Goal: Check status

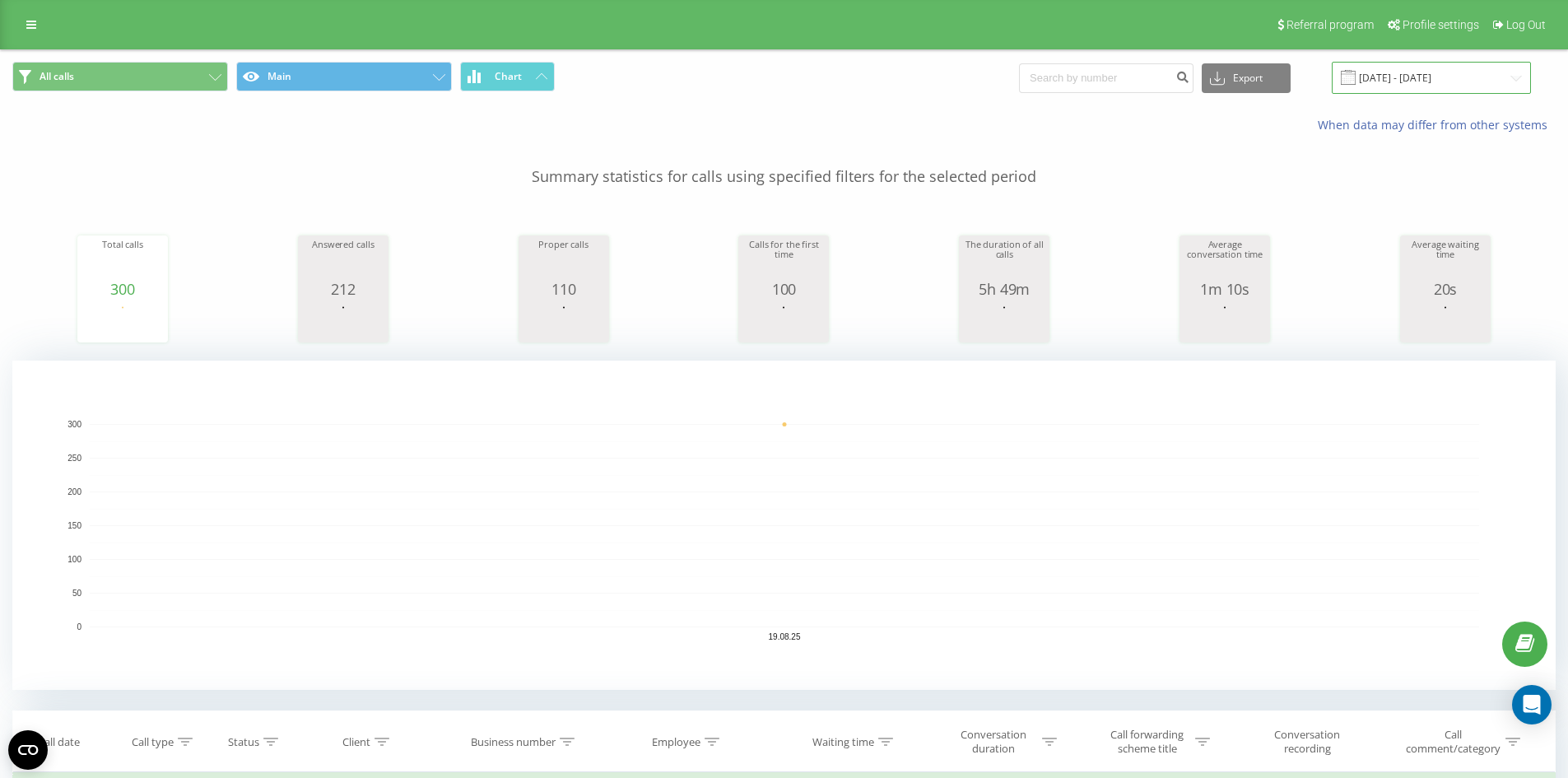
click at [1422, 82] on input "[DATE] - [DATE]" at bounding box center [1431, 78] width 200 height 32
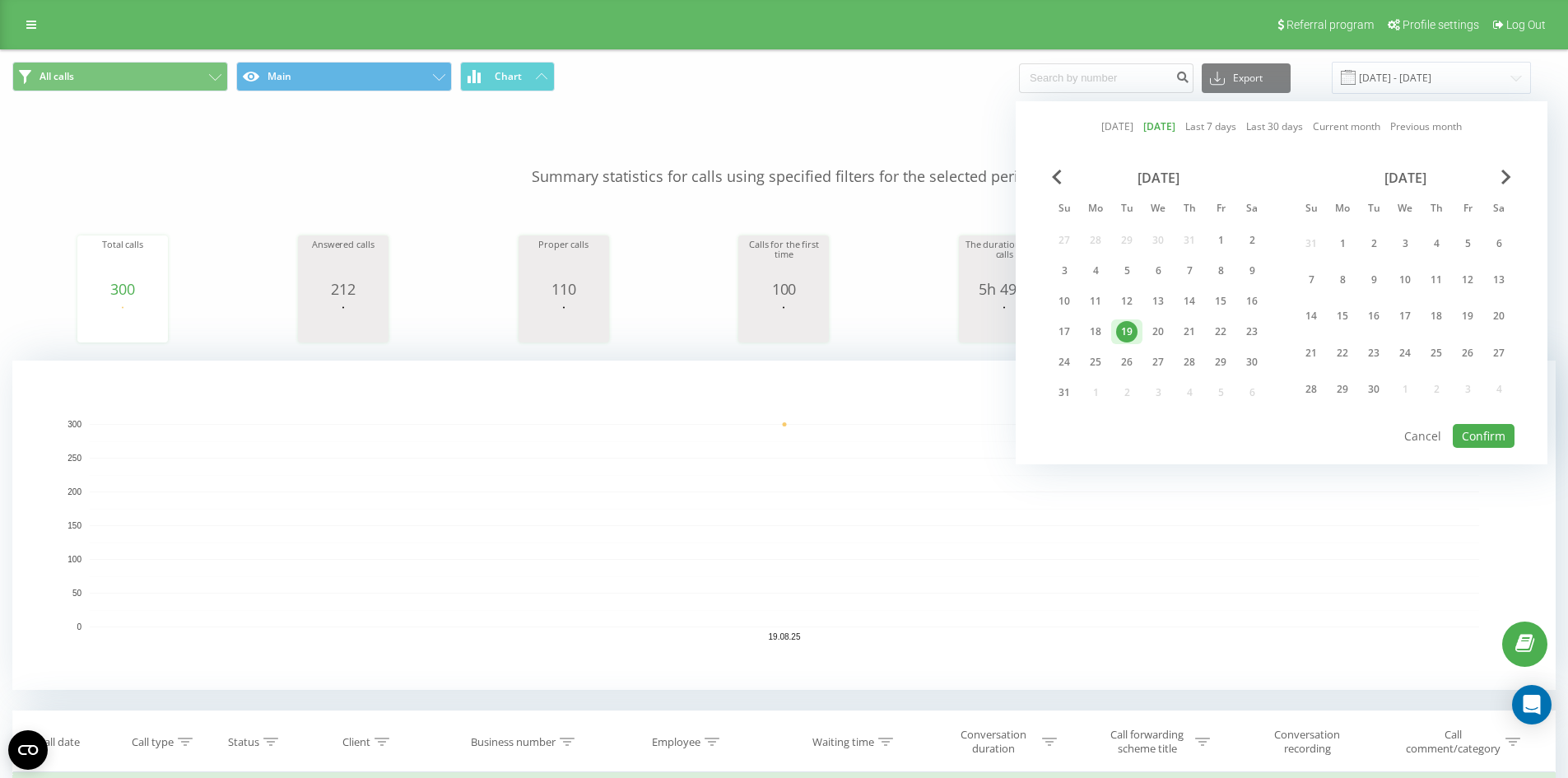
click at [1102, 125] on link "[DATE]" at bounding box center [1118, 126] width 32 height 16
click at [1486, 429] on button "Confirm" at bounding box center [1484, 435] width 62 height 24
type input "[DATE] - [DATE]"
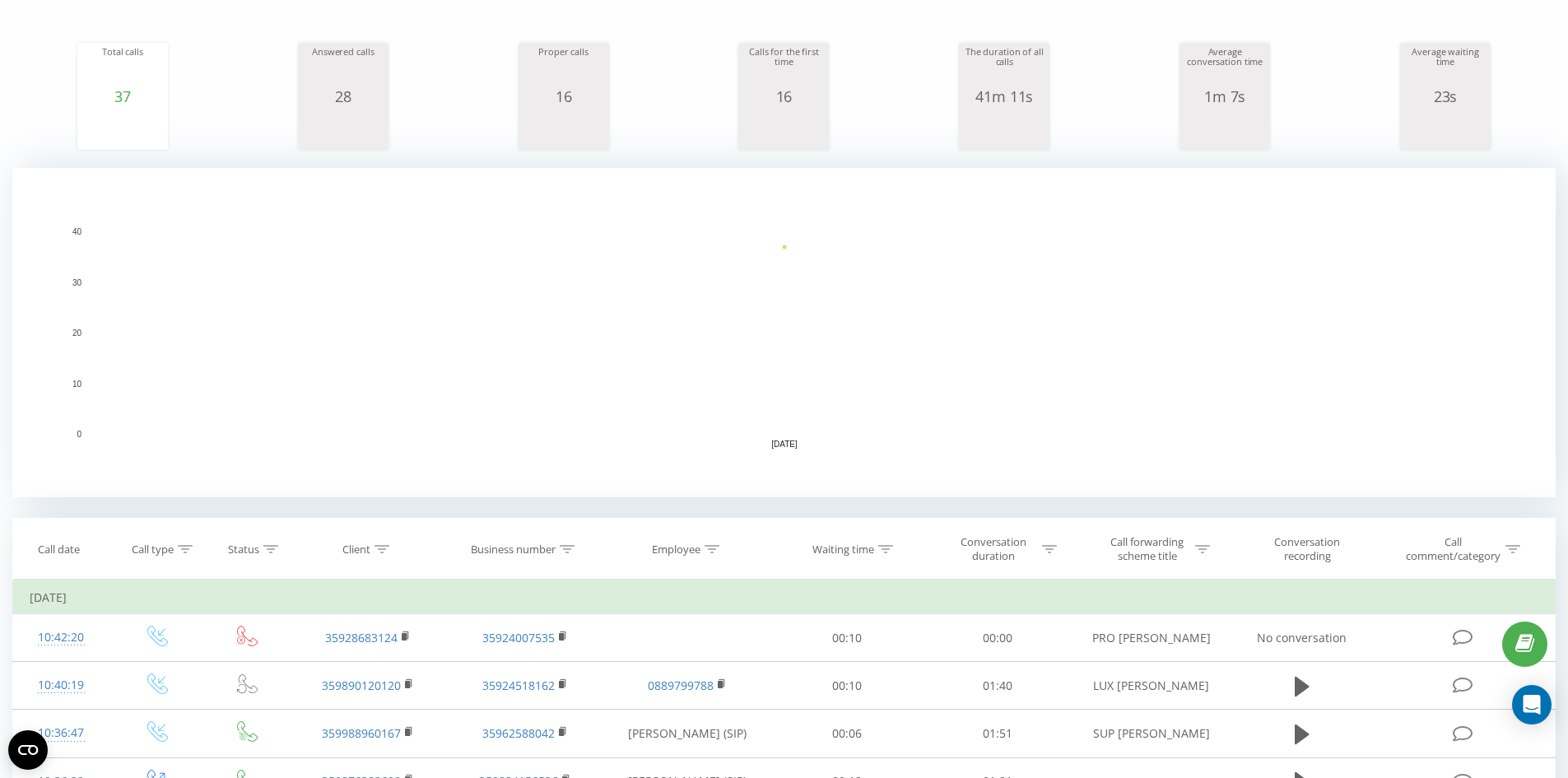
scroll to position [412, 0]
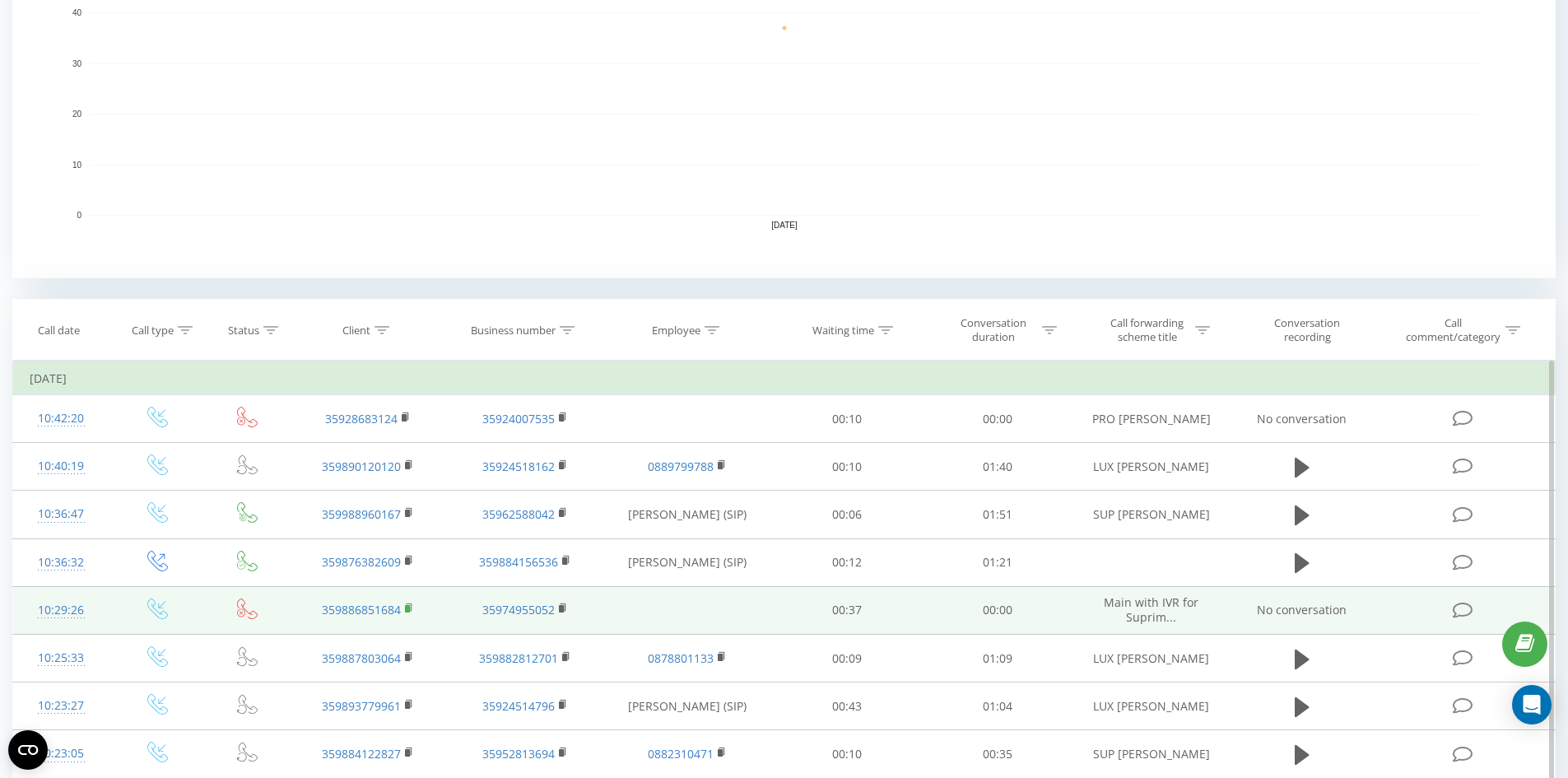
click at [410, 606] on rect at bounding box center [407, 608] width 5 height 8
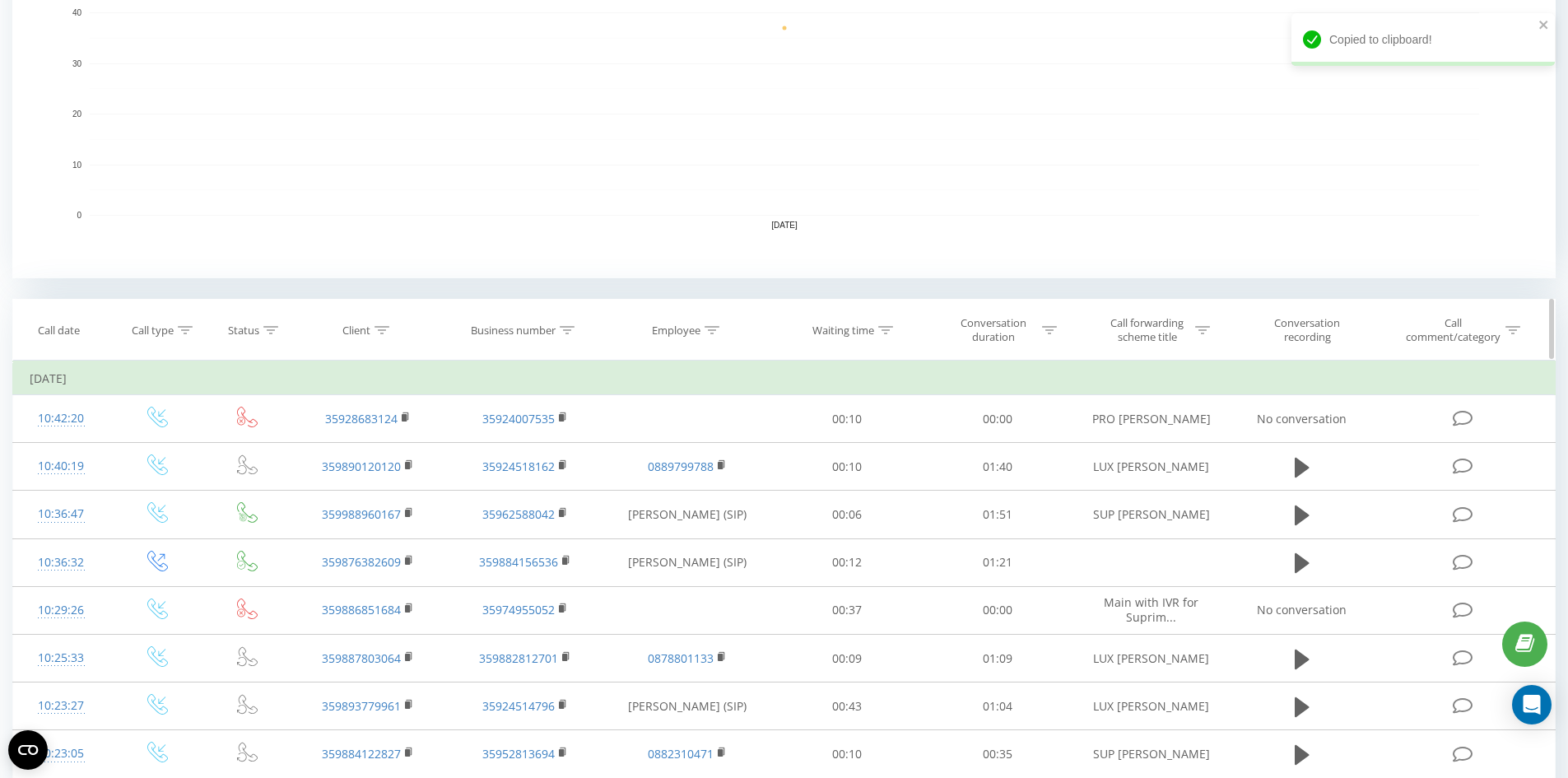
click at [383, 324] on div at bounding box center [382, 331] width 15 height 14
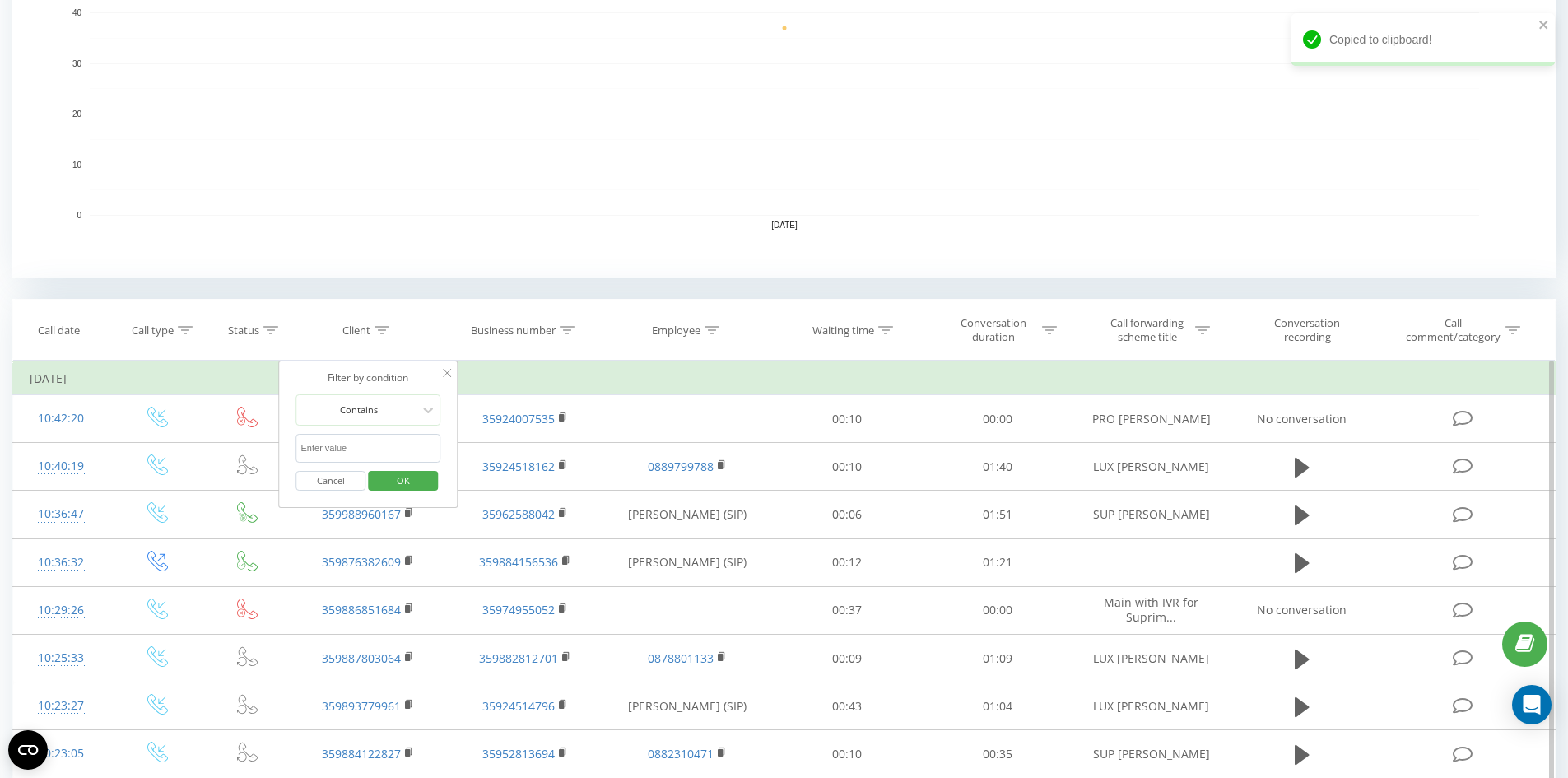
click at [363, 453] on input "text" at bounding box center [369, 448] width 145 height 29
paste input "359886851684"
type input "359886851684"
click at [393, 477] on span "OK" at bounding box center [403, 479] width 46 height 25
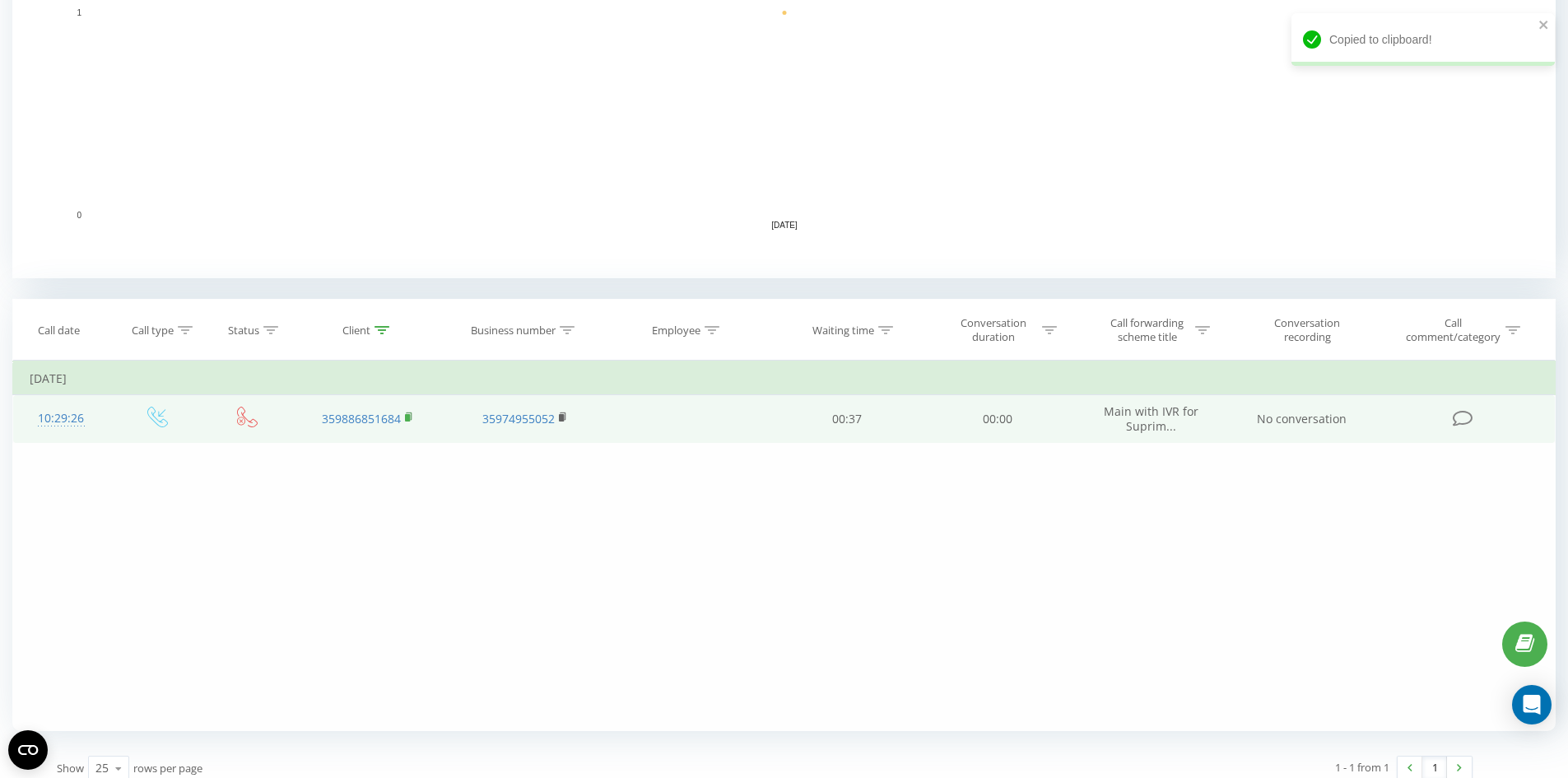
click at [409, 418] on rect at bounding box center [407, 418] width 5 height 8
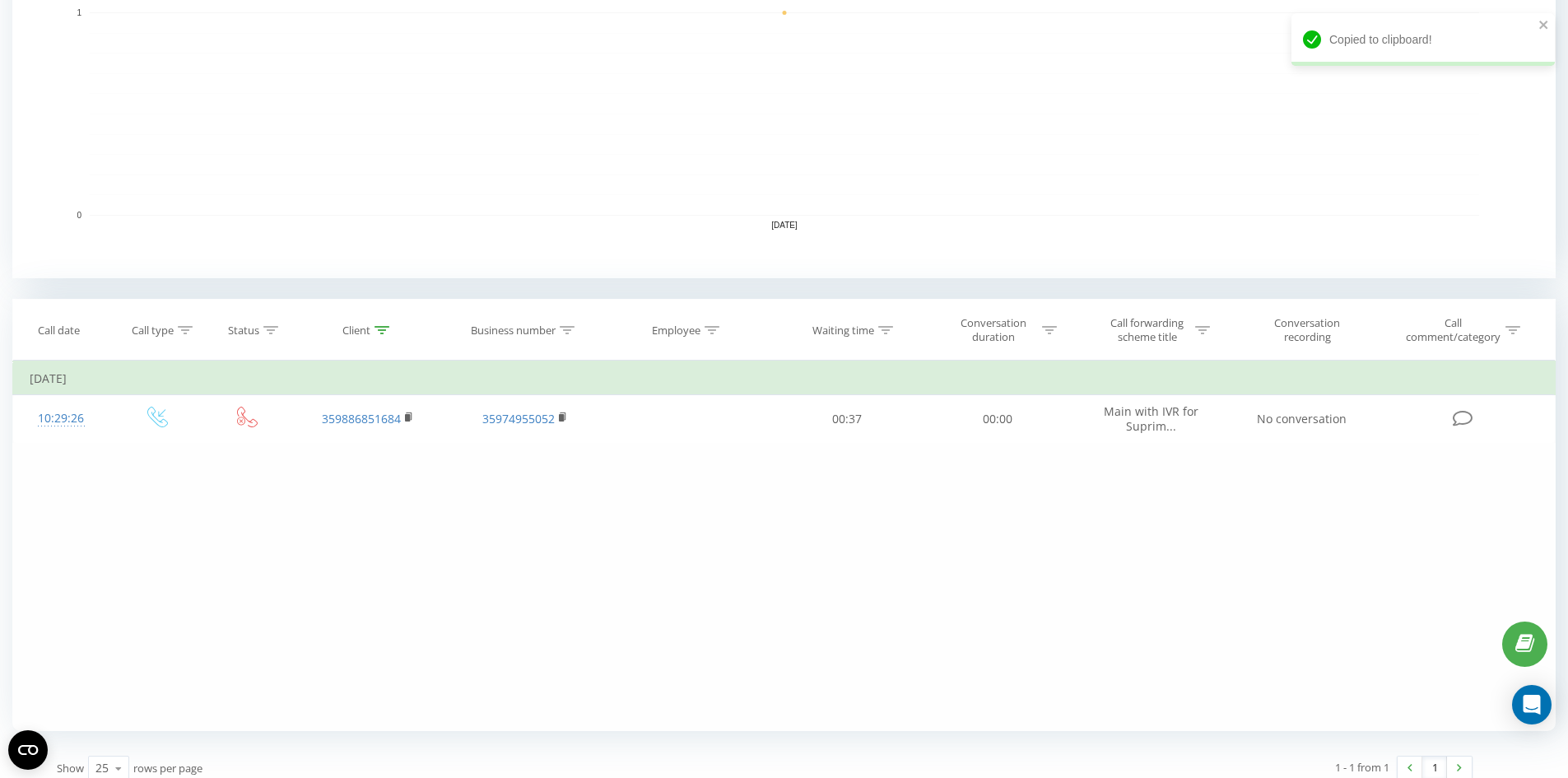
click at [319, 572] on div "Filter by condition Equal Enter value Cancel OK Filter by condition Equal Enter…" at bounding box center [784, 545] width 1544 height 370
